Goal: Check status: Check status

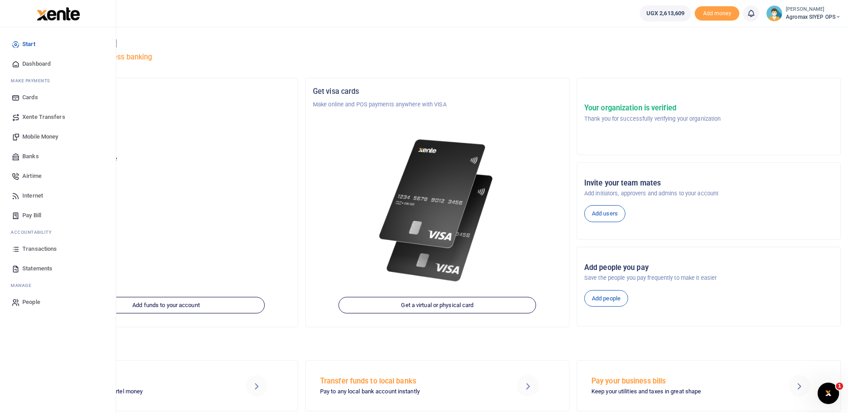
click at [37, 247] on span "Transactions" at bounding box center [39, 249] width 34 height 9
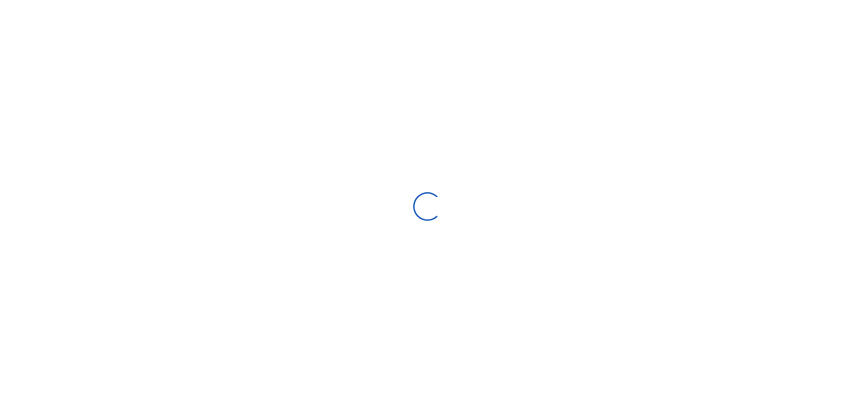
select select
type input "[DATE] - [DATE]"
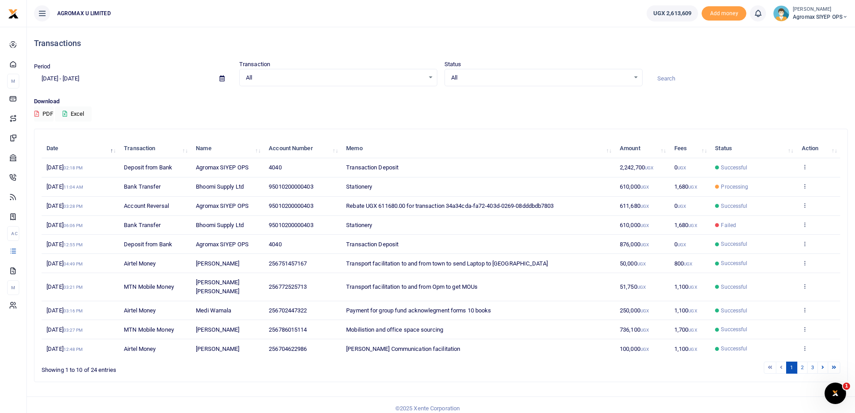
click at [178, 208] on td "Account Reversal" at bounding box center [155, 206] width 72 height 19
click at [328, 212] on td "95010200000403" at bounding box center [302, 206] width 77 height 19
